Goal: Check status: Check status

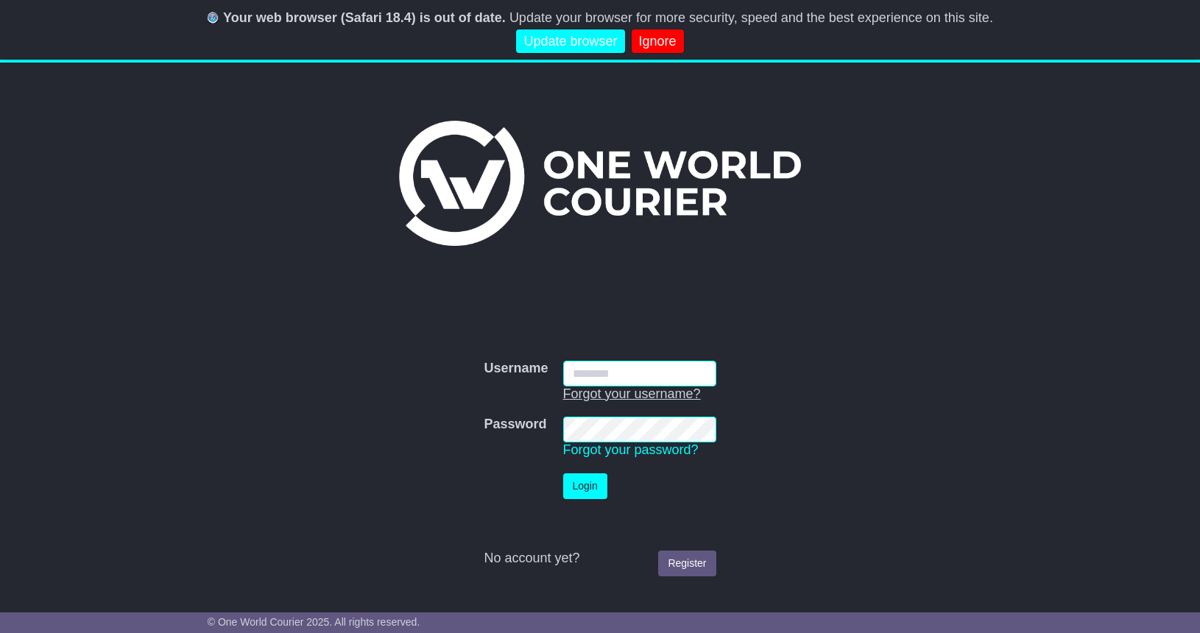
type input "**********"
click at [578, 490] on button "Login" at bounding box center [585, 486] width 44 height 26
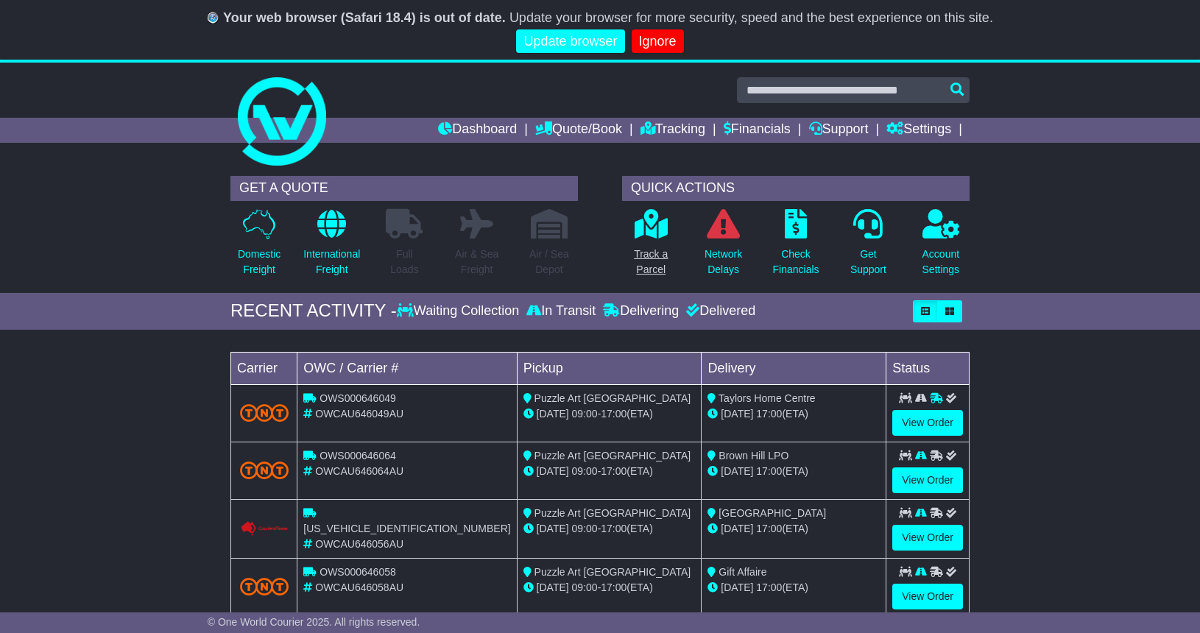
click at [658, 243] on link "Track a Parcel" at bounding box center [650, 246] width 35 height 77
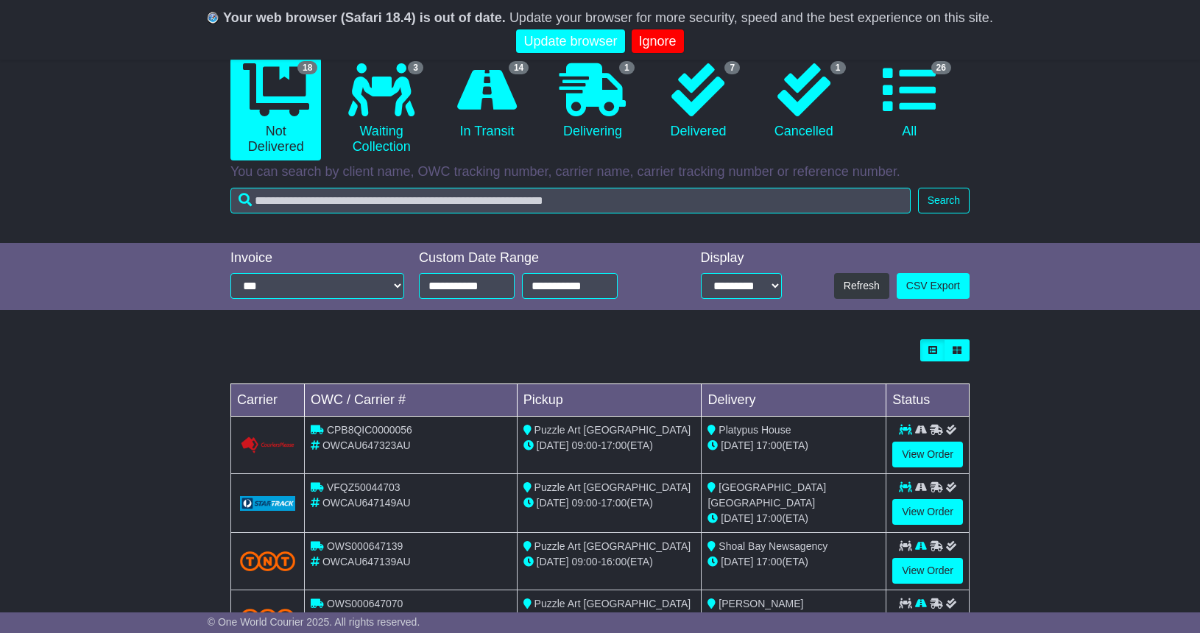
scroll to position [157, 0]
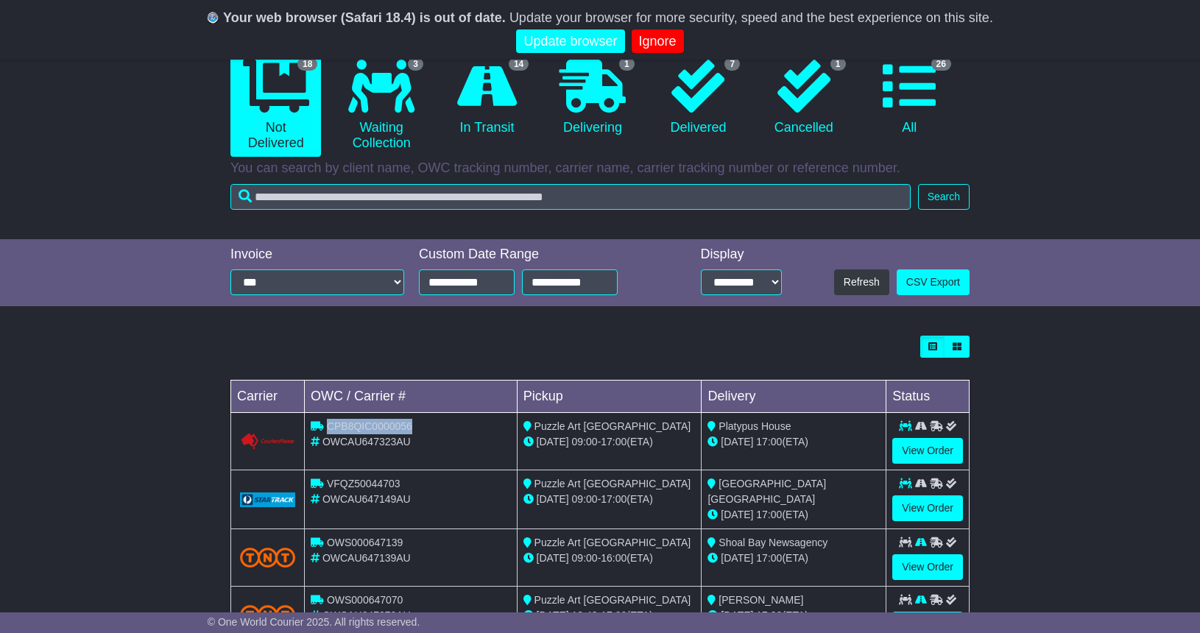
drag, startPoint x: 411, startPoint y: 425, endPoint x: 327, endPoint y: 421, distance: 84.0
click at [327, 421] on div "CPB8QIC0000056" at bounding box center [411, 426] width 200 height 15
copy div "CPB8QIC0000056"
click at [934, 449] on link "View Order" at bounding box center [927, 451] width 71 height 26
